Goal: Information Seeking & Learning: Learn about a topic

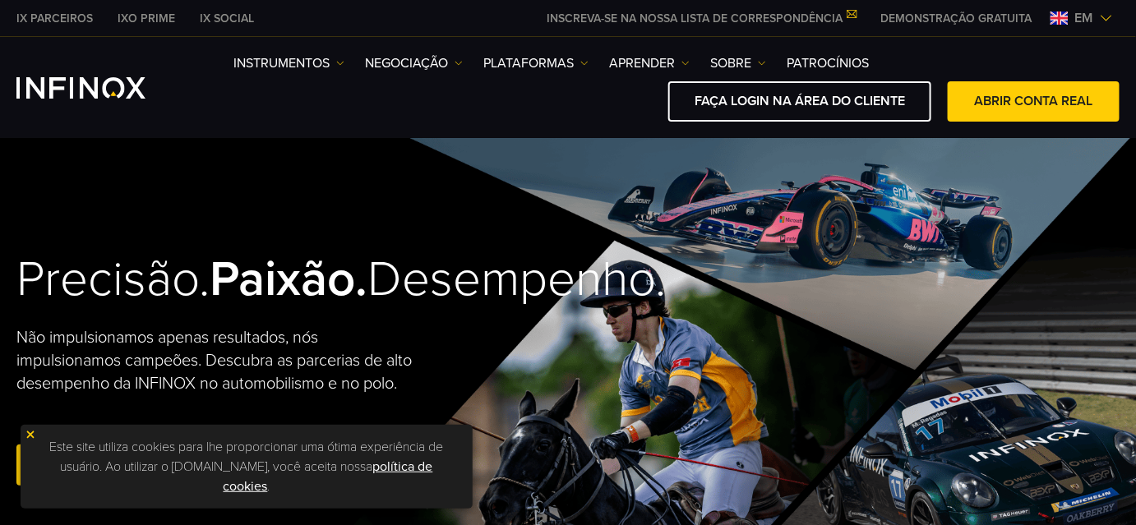
click at [1096, 21] on span "em" at bounding box center [1084, 18] width 31 height 20
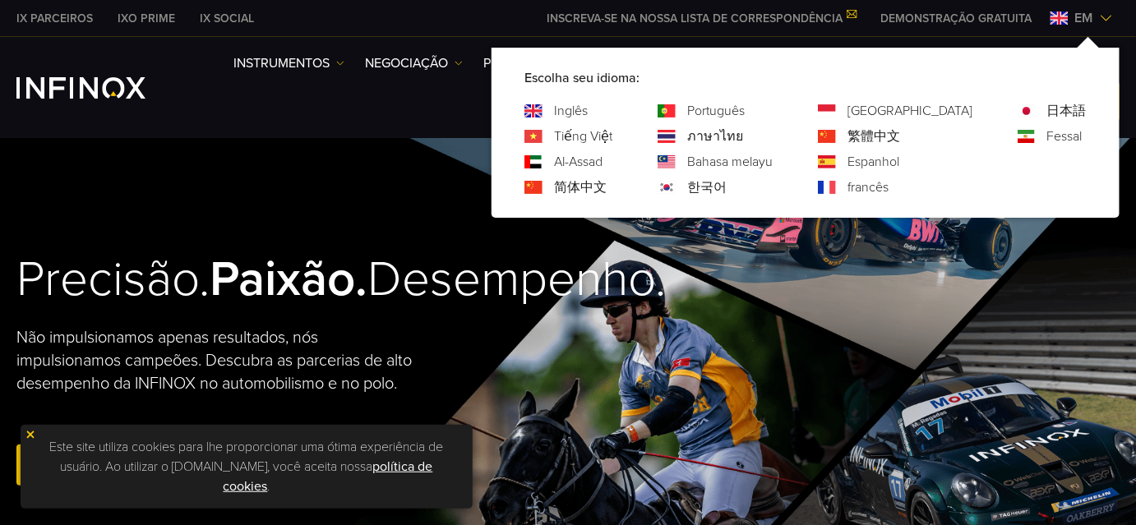
click at [745, 112] on font "Português" at bounding box center [716, 111] width 58 height 16
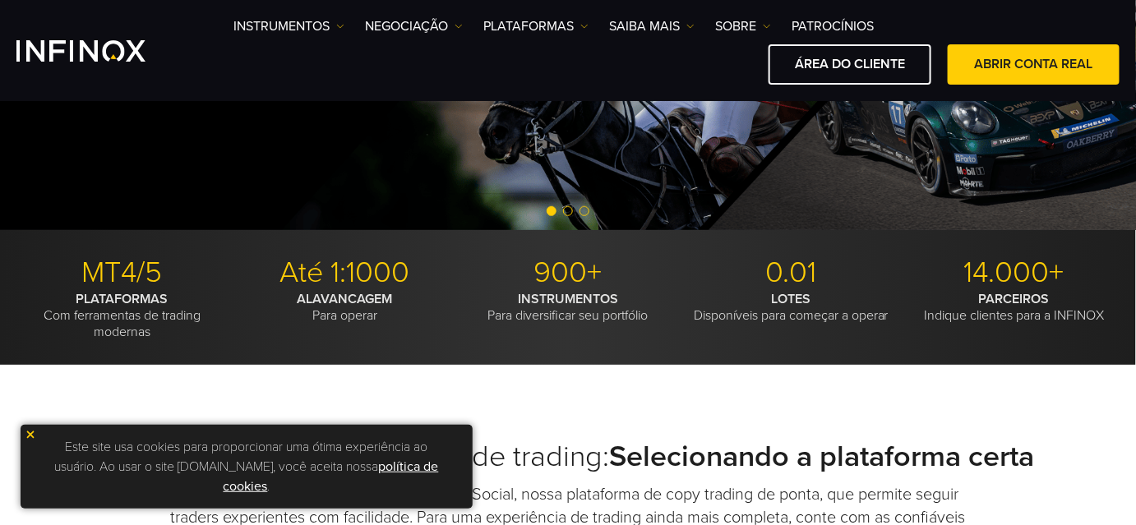
scroll to position [523, 0]
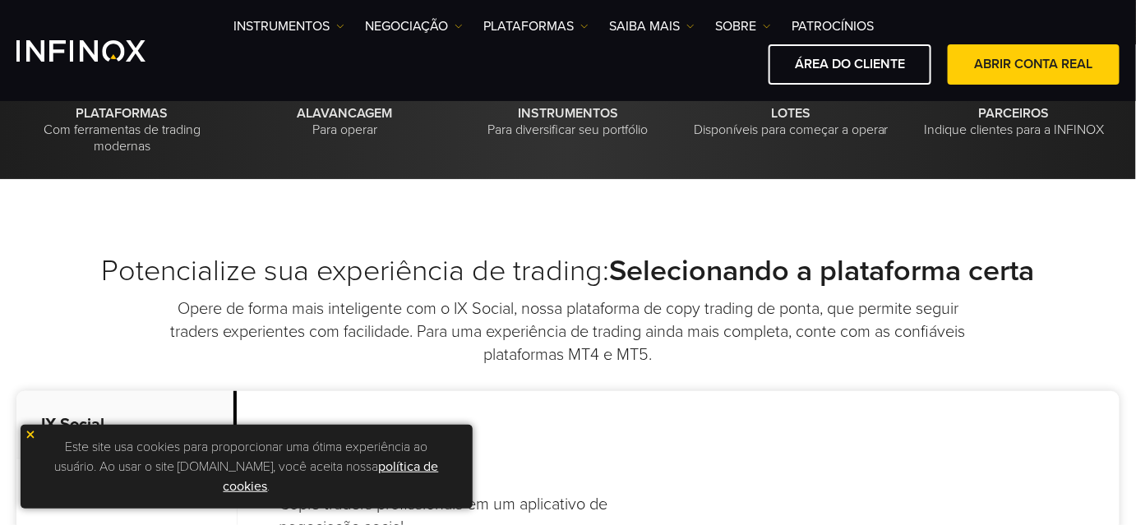
click at [27, 432] on img at bounding box center [31, 435] width 12 height 12
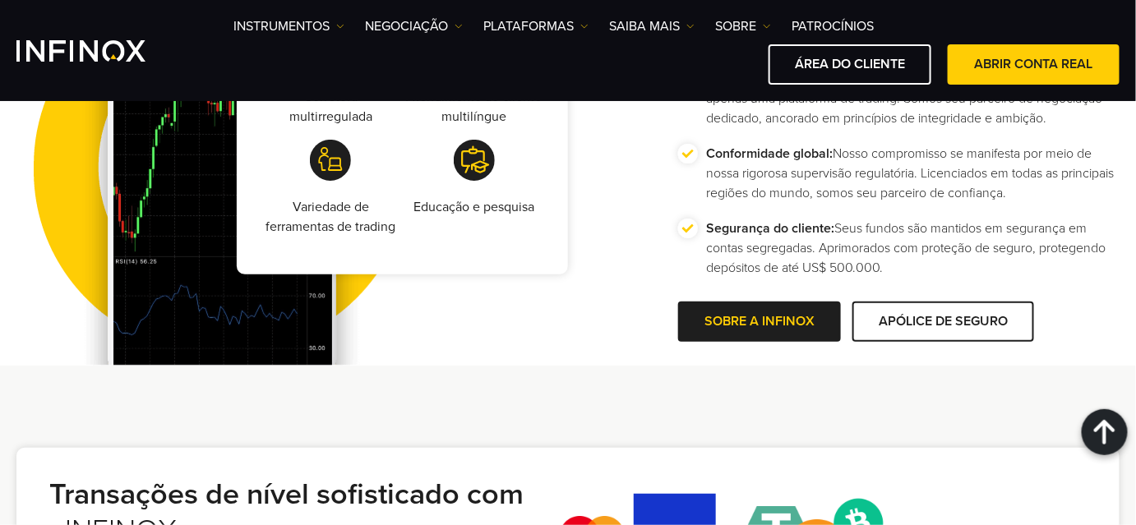
scroll to position [3586, 0]
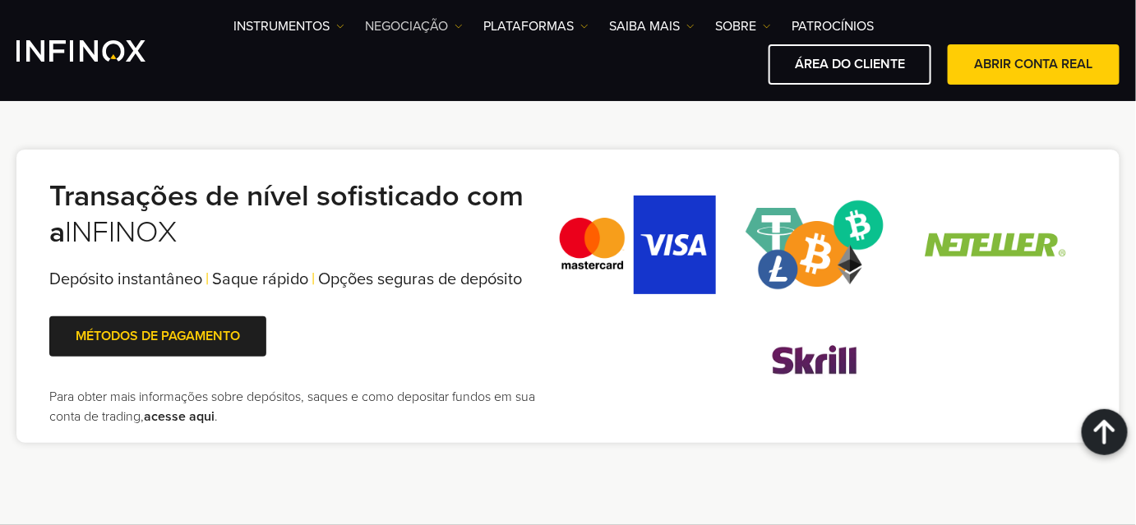
click at [462, 23] on img at bounding box center [459, 26] width 8 height 8
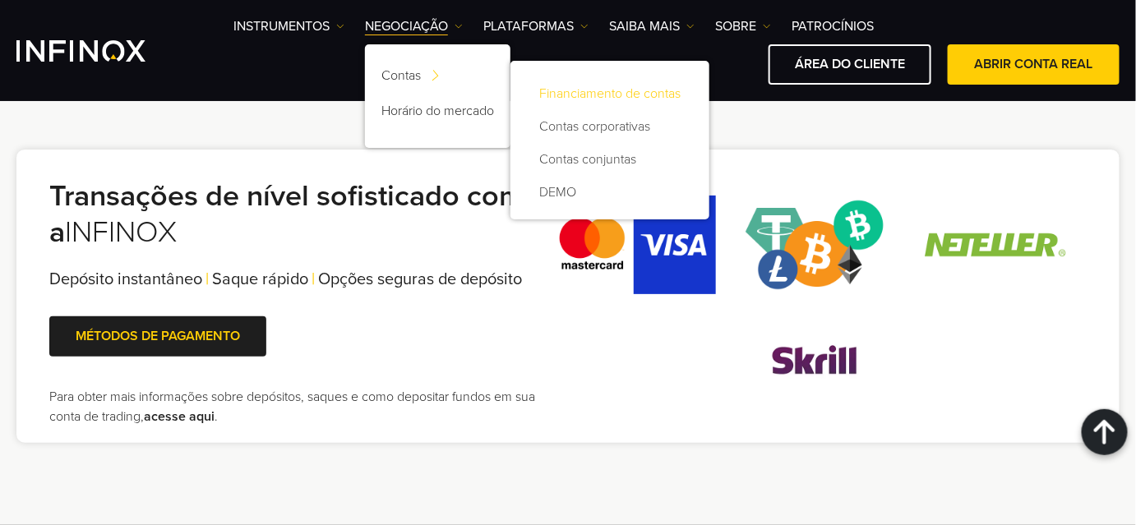
click at [571, 97] on link "Financiamento de contas" at bounding box center [610, 93] width 166 height 33
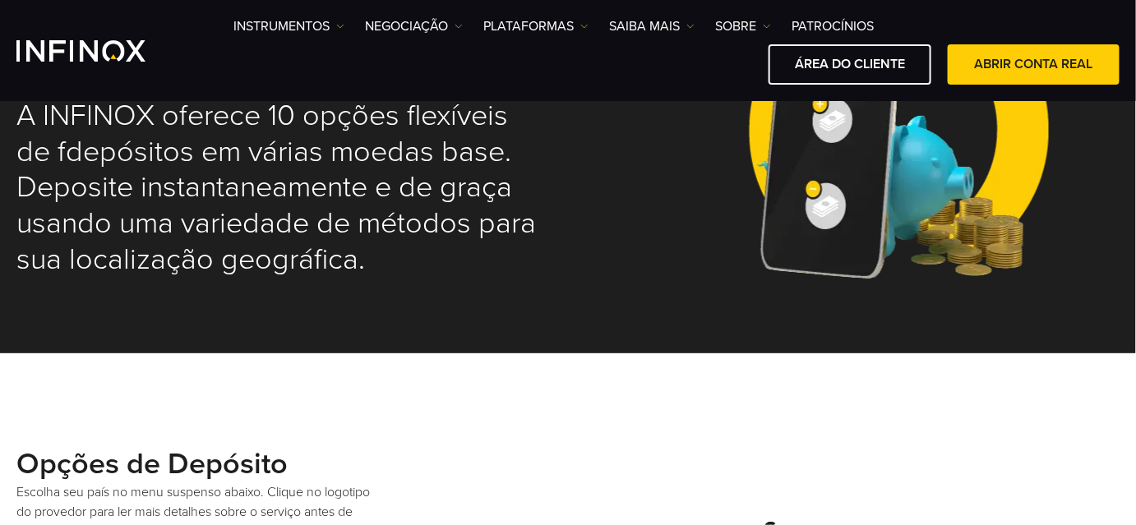
select select "***"
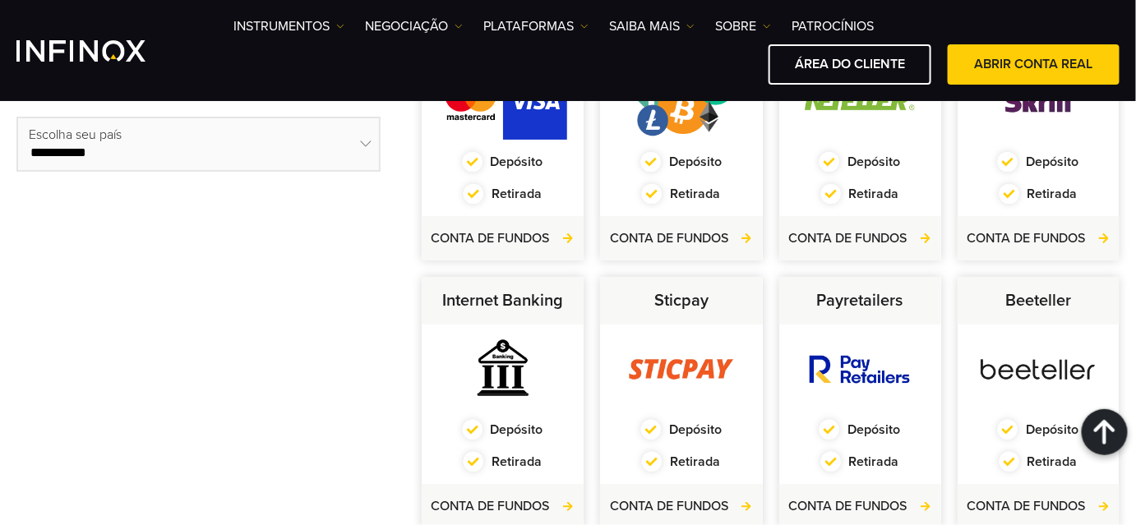
scroll to position [448, 0]
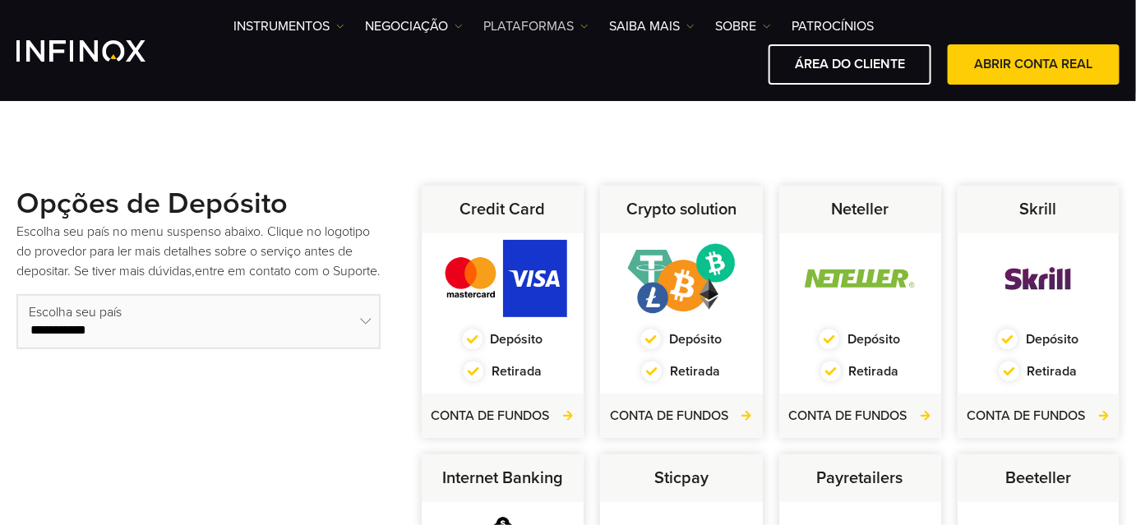
click at [586, 27] on img at bounding box center [584, 26] width 8 height 8
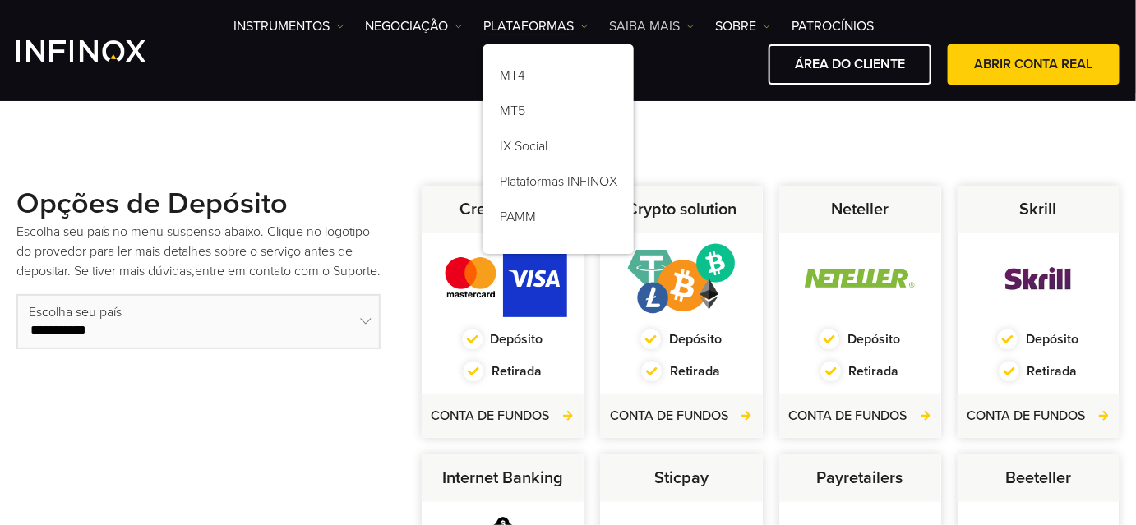
click at [692, 26] on img at bounding box center [690, 26] width 8 height 8
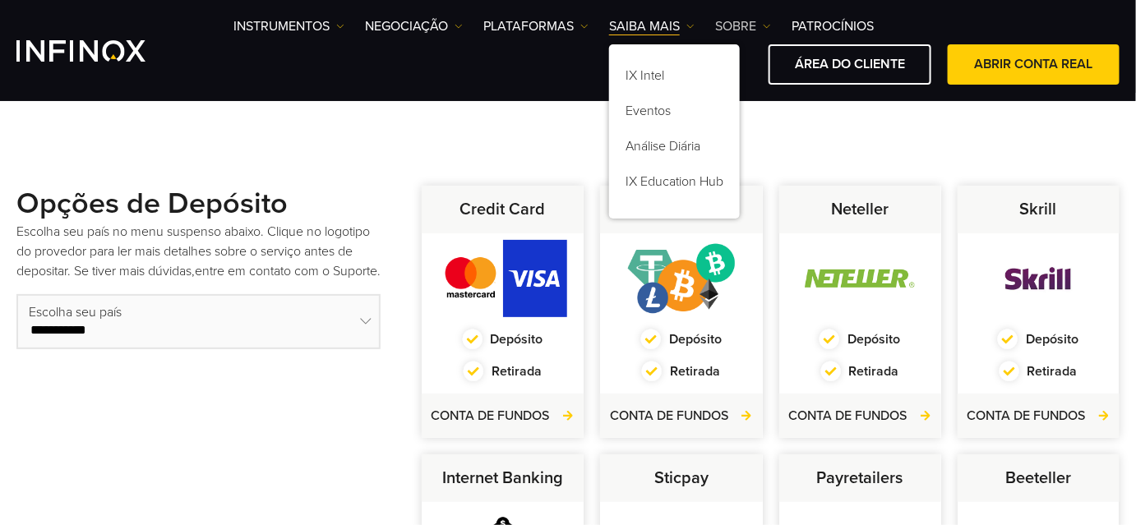
click at [762, 28] on link "SOBRE" at bounding box center [743, 26] width 56 height 20
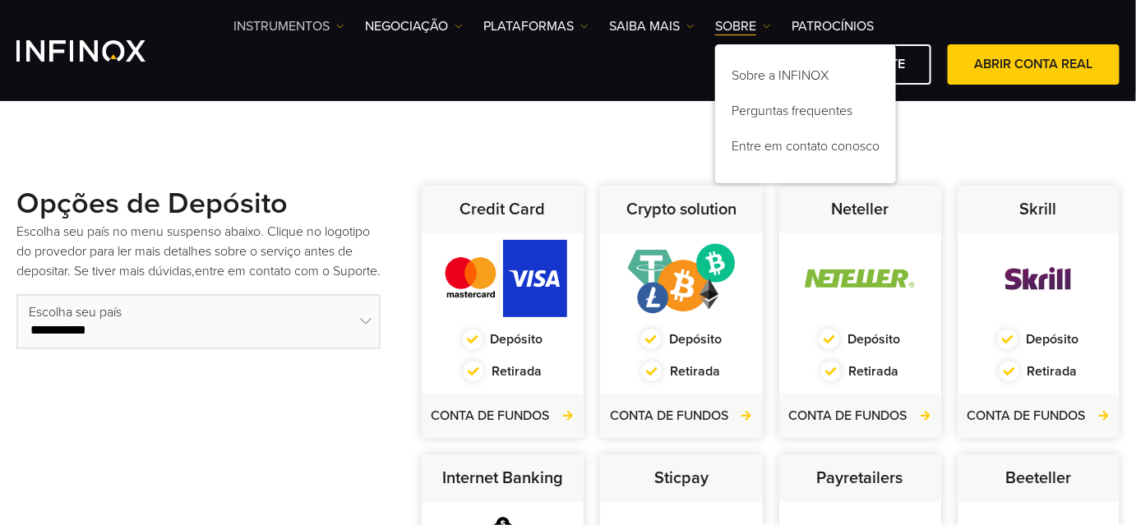
click at [342, 25] on img at bounding box center [340, 26] width 8 height 8
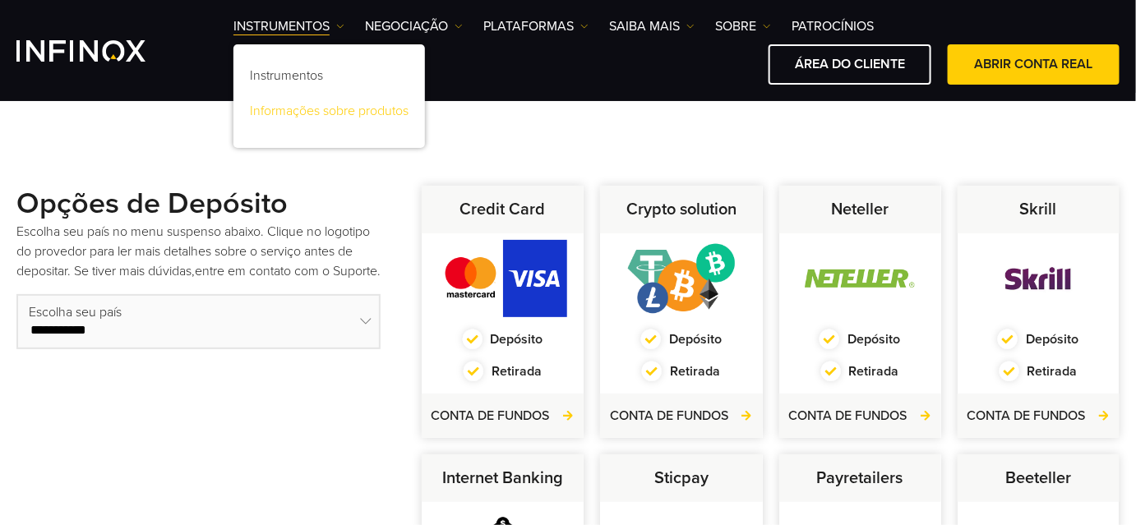
click at [323, 112] on link "Informações sobre produtos" at bounding box center [329, 113] width 192 height 35
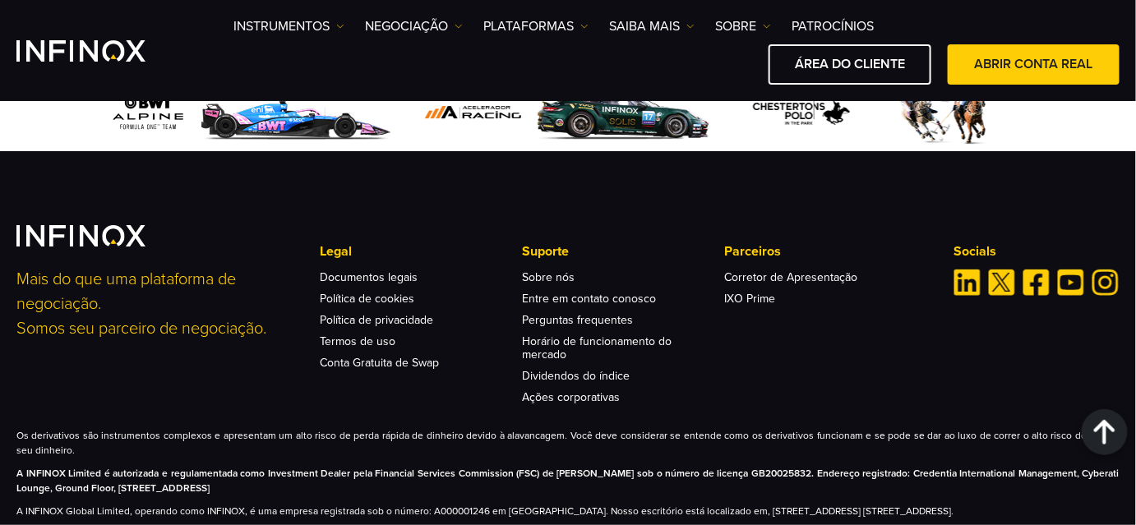
scroll to position [2643, 0]
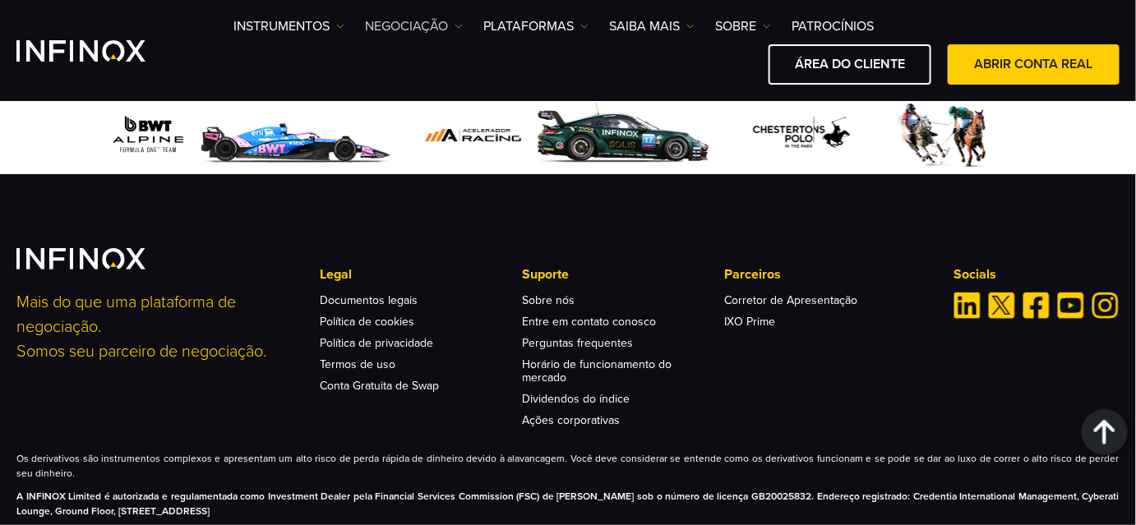
click at [455, 25] on img at bounding box center [459, 26] width 8 height 8
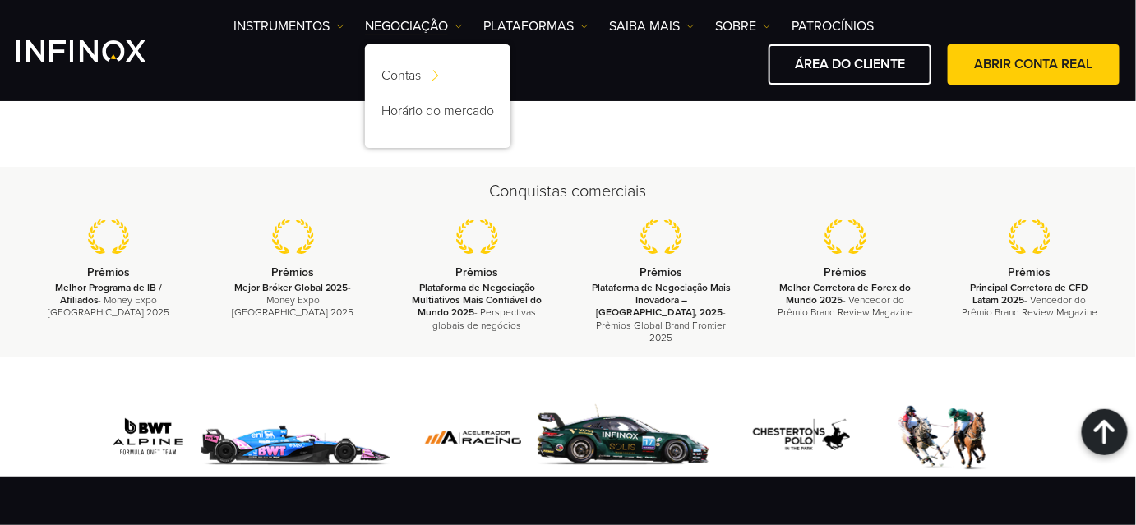
scroll to position [2120, 0]
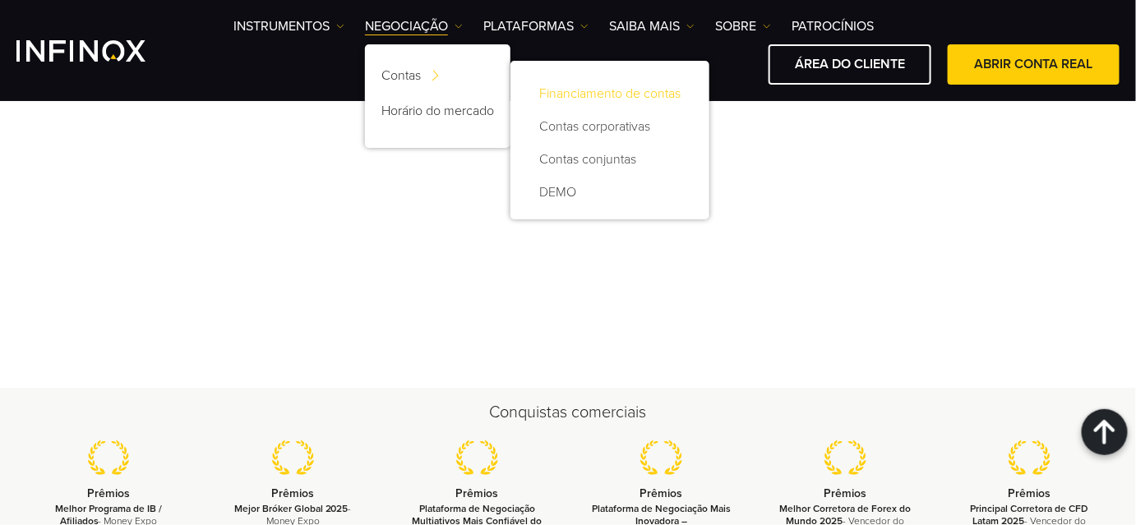
click at [557, 90] on link "Financiamento de contas" at bounding box center [610, 93] width 166 height 33
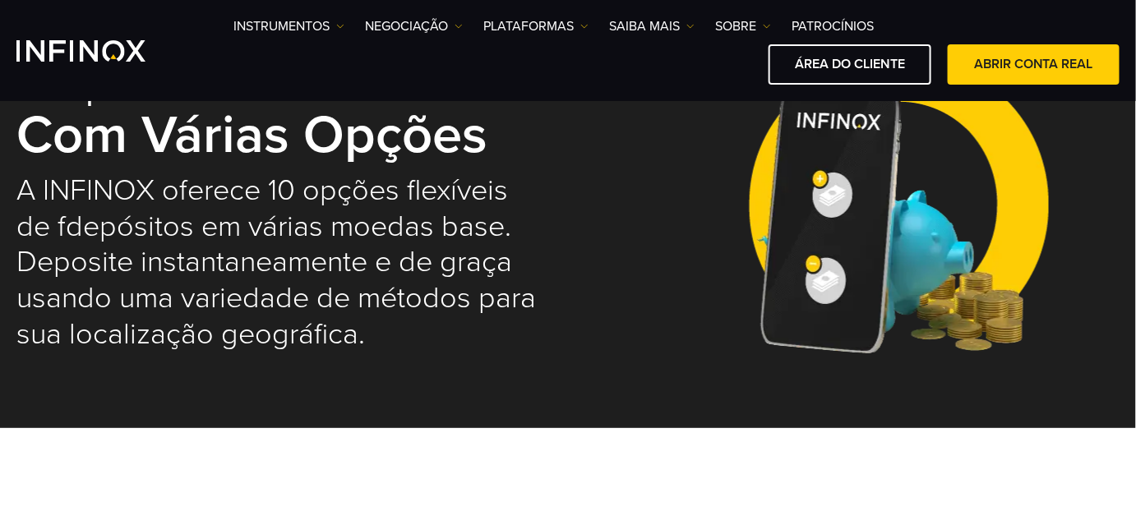
select select "***"
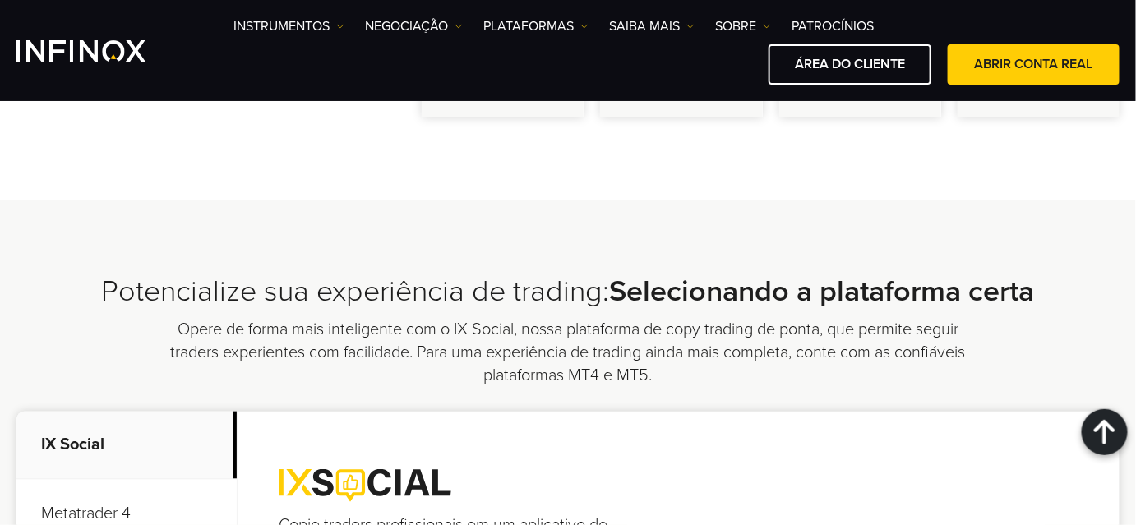
scroll to position [1120, 0]
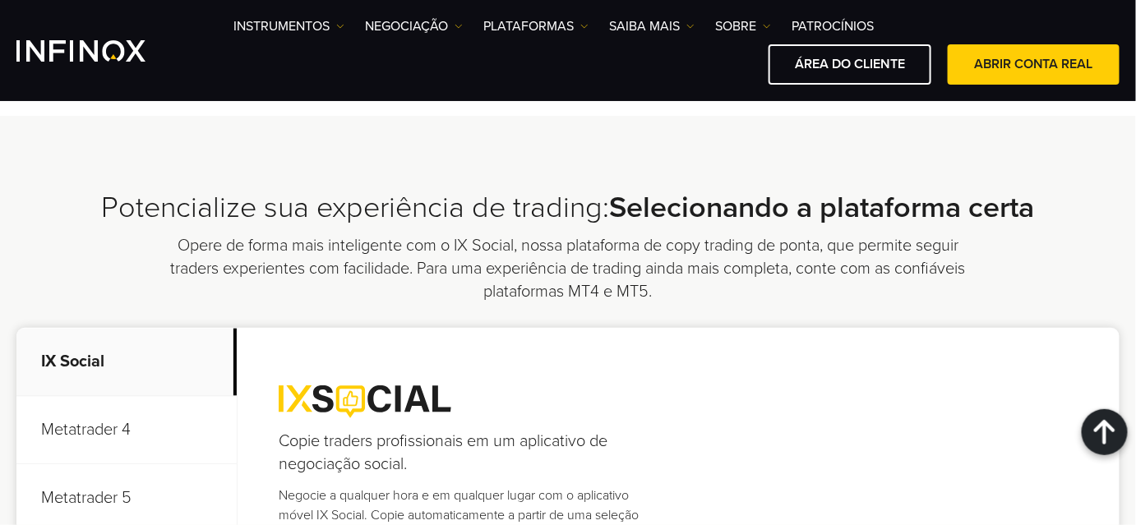
click at [94, 429] on p "Metatrader 4" at bounding box center [126, 430] width 220 height 68
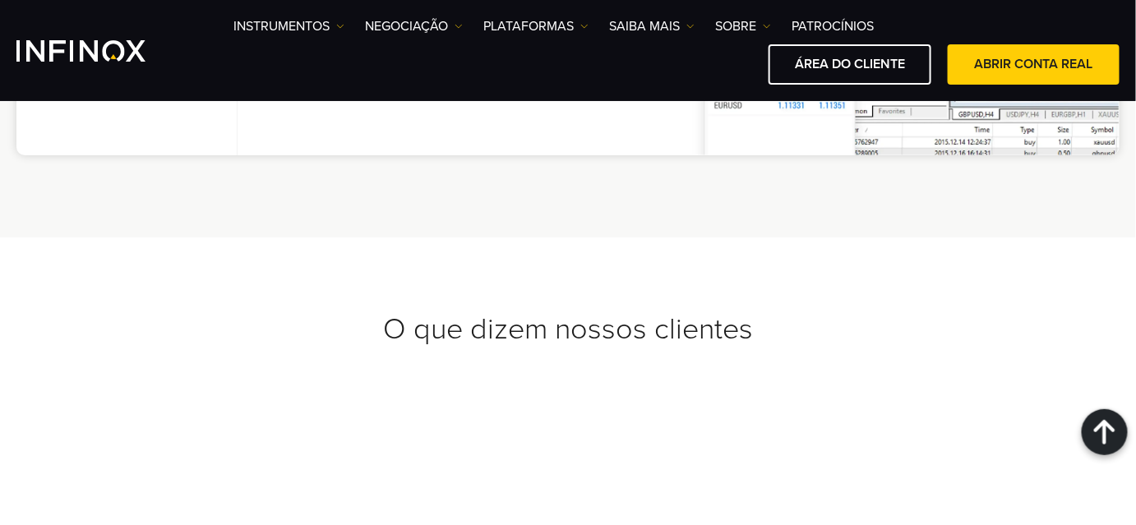
scroll to position [1419, 0]
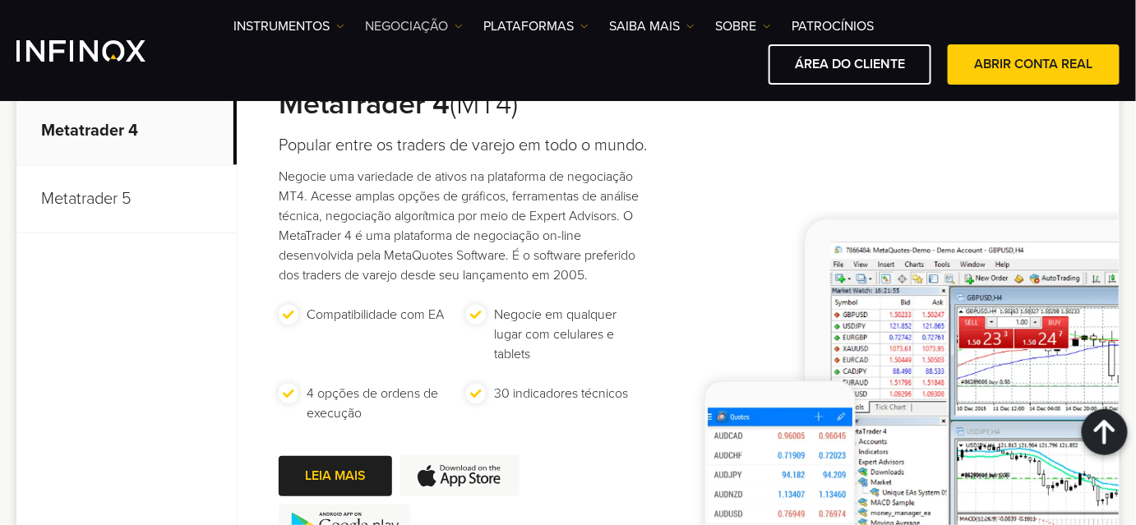
click at [458, 22] on img at bounding box center [459, 26] width 8 height 8
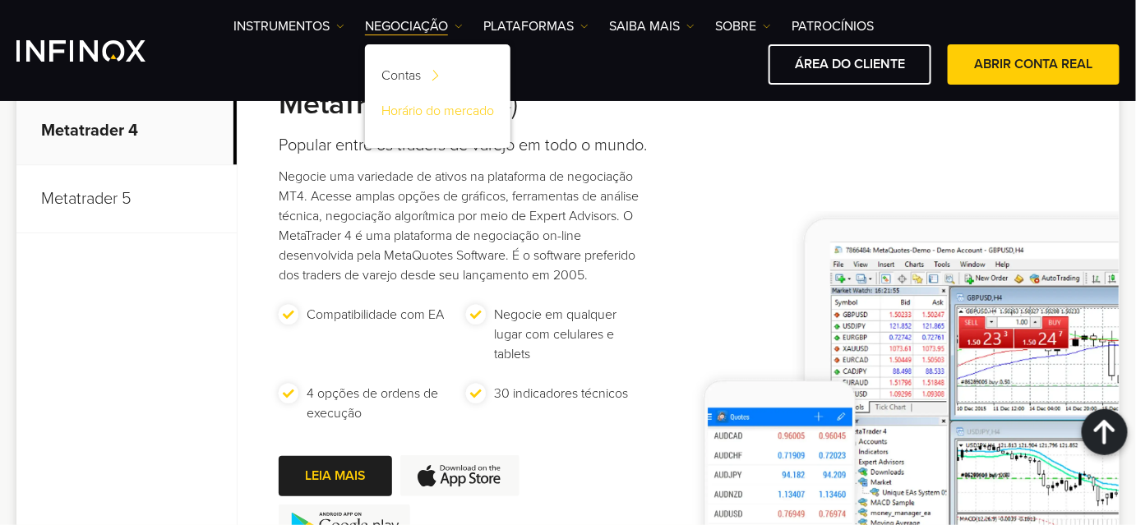
click at [441, 115] on link "Horário do mercado" at bounding box center [437, 113] width 145 height 35
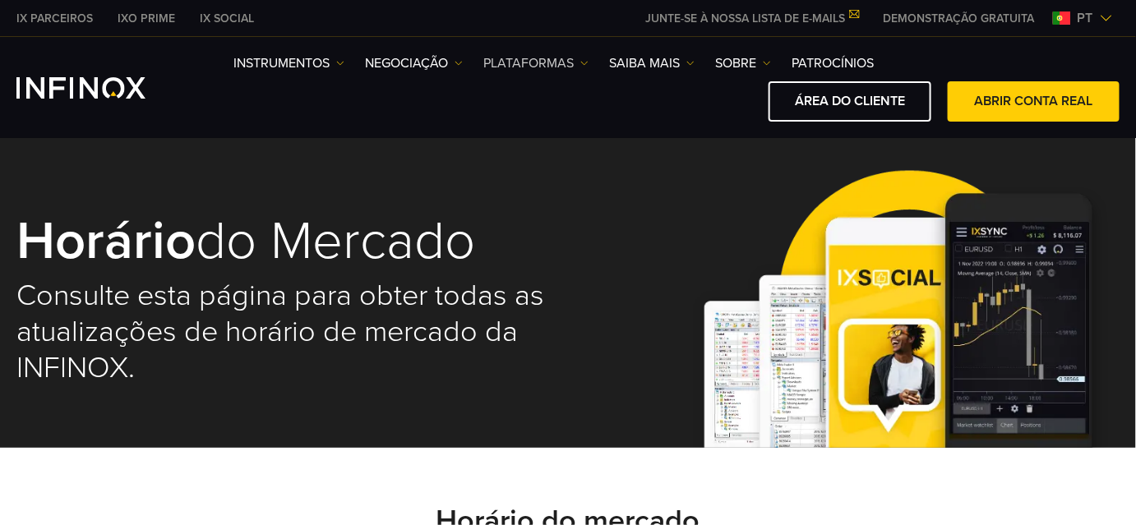
click at [586, 59] on img at bounding box center [584, 63] width 8 height 8
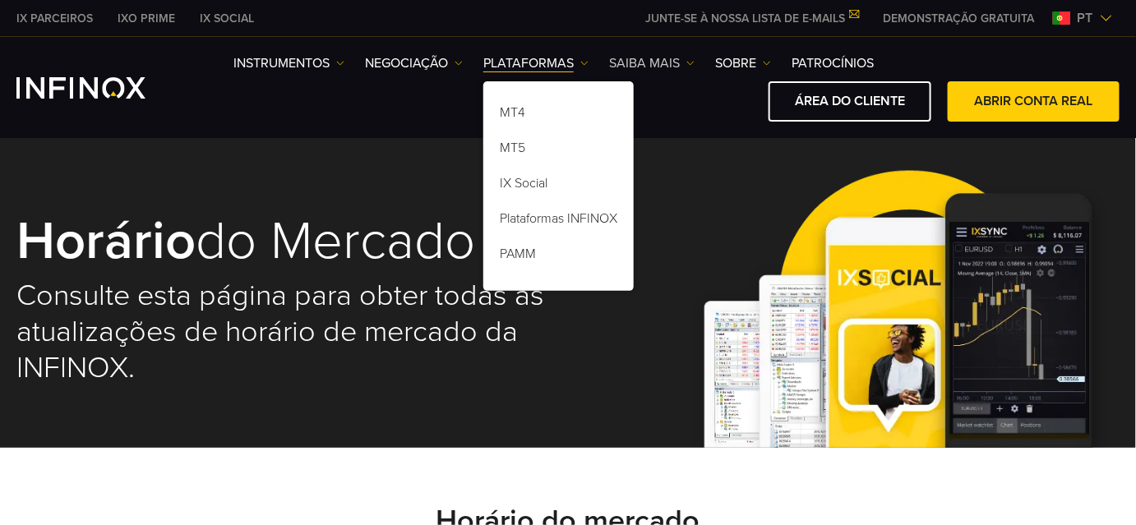
click at [690, 62] on img at bounding box center [690, 63] width 8 height 8
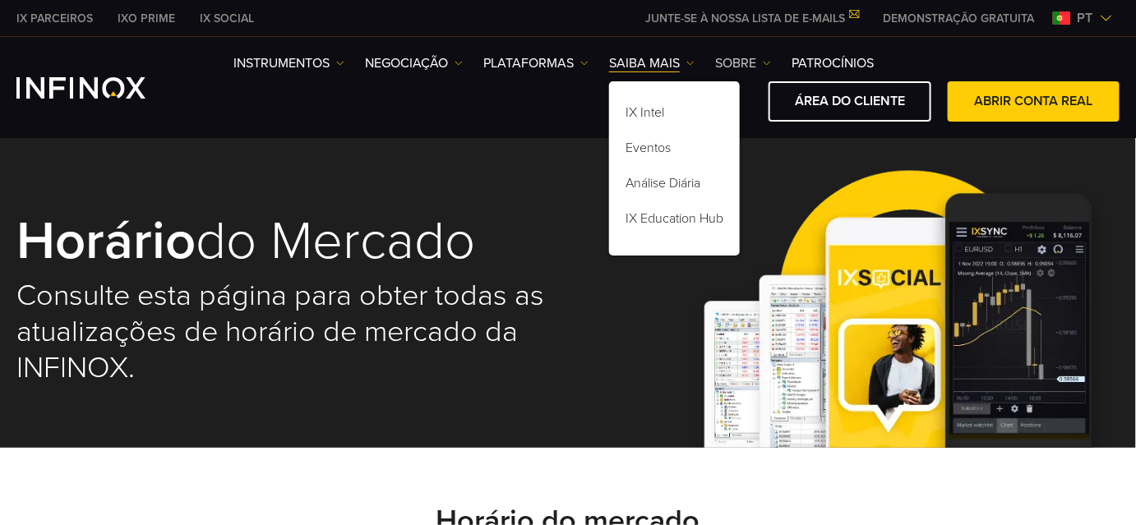
click at [763, 61] on img at bounding box center [767, 63] width 8 height 8
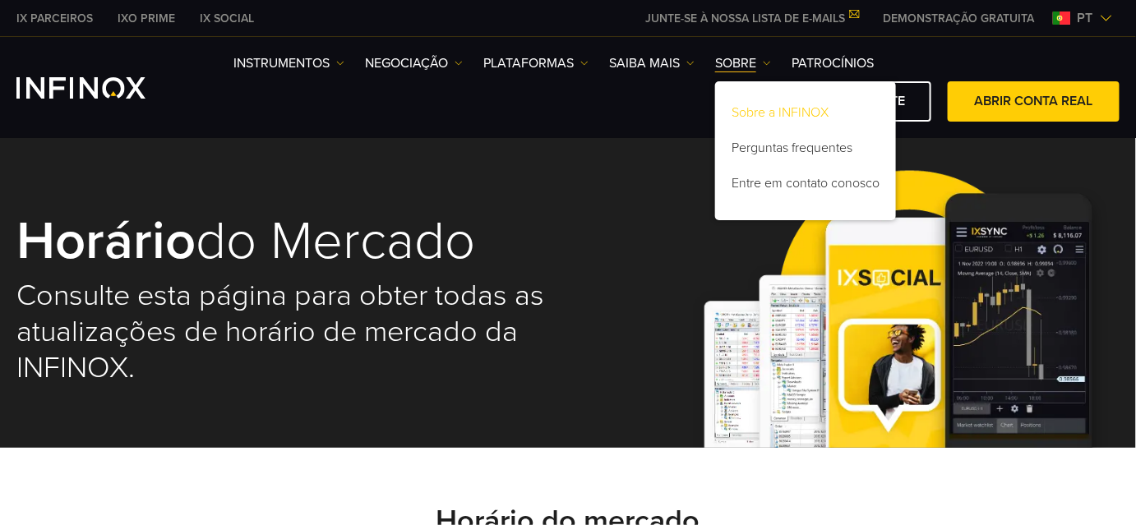
click at [758, 111] on link "Sobre a INFINOX" at bounding box center [805, 115] width 181 height 35
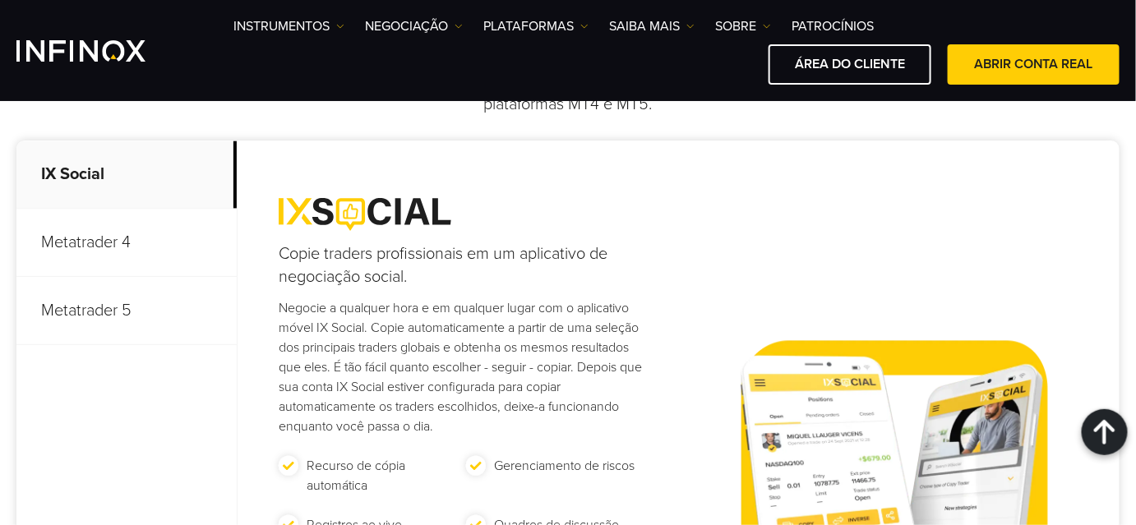
scroll to position [5305, 0]
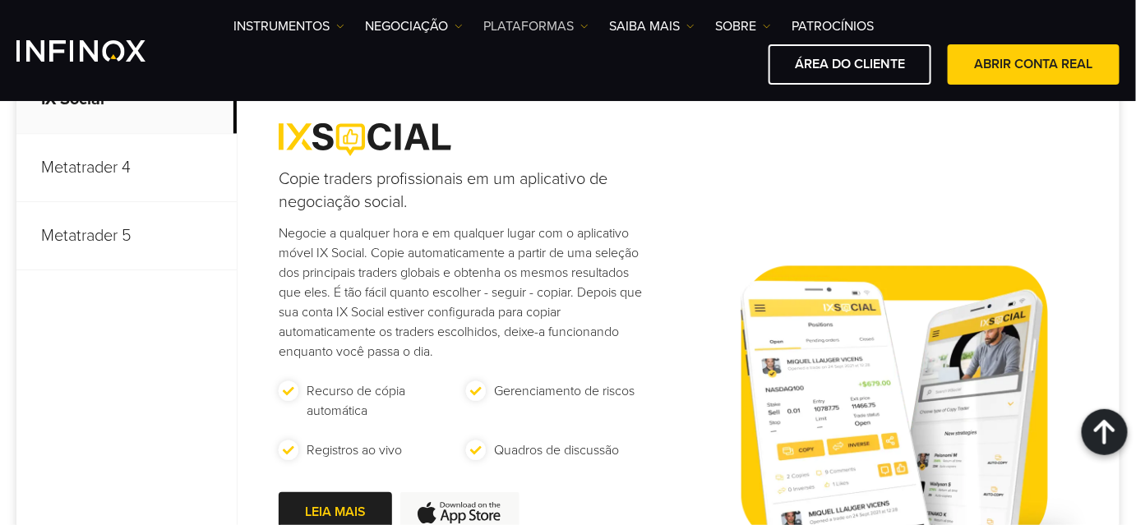
click at [578, 23] on link "PLATAFORMAS" at bounding box center [535, 26] width 105 height 20
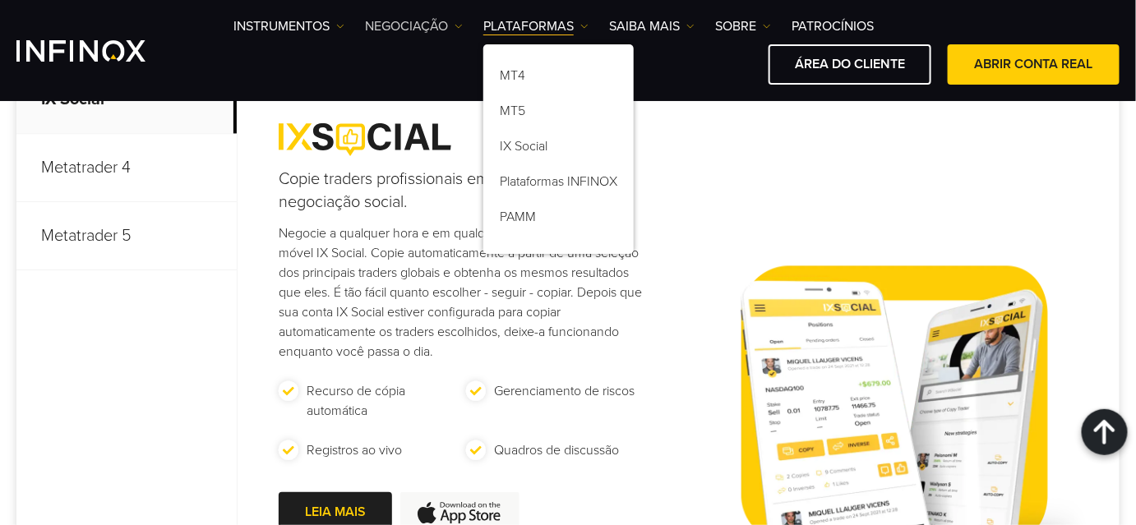
click at [454, 24] on link "NEGOCIAÇÃO" at bounding box center [414, 26] width 98 height 20
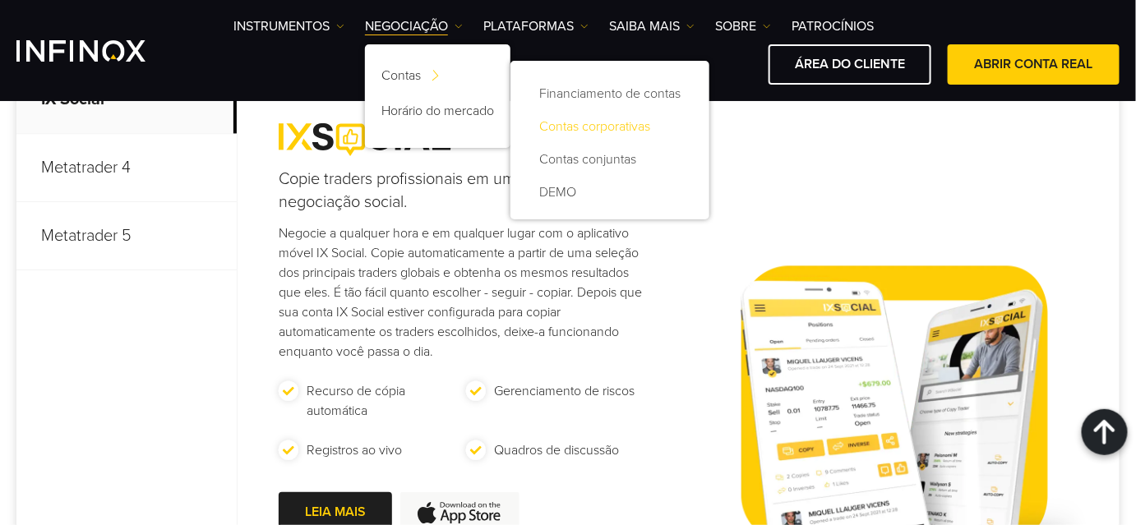
click at [588, 129] on link "Contas corporativas" at bounding box center [610, 126] width 166 height 33
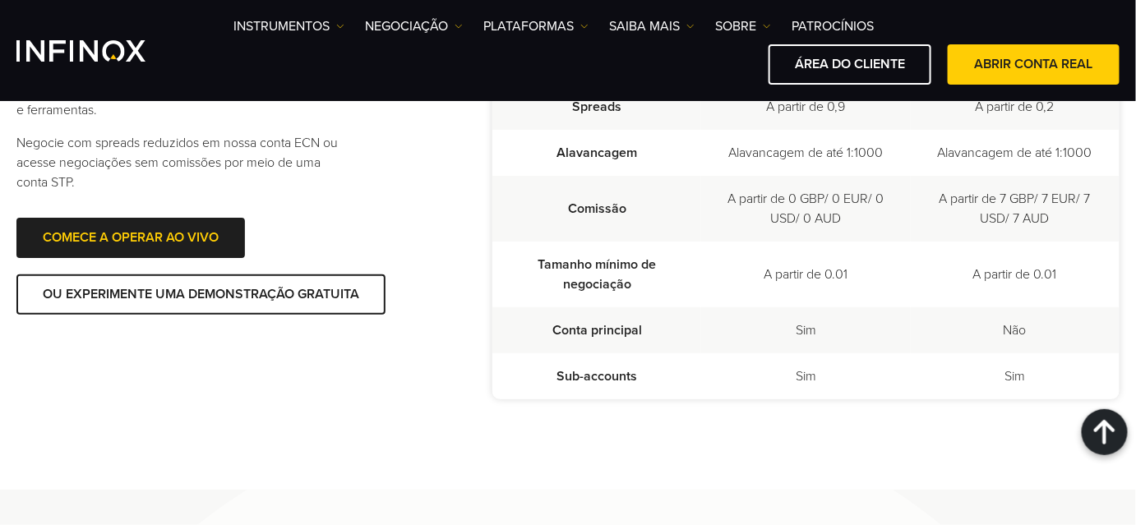
scroll to position [911, 0]
